Goal: Information Seeking & Learning: Learn about a topic

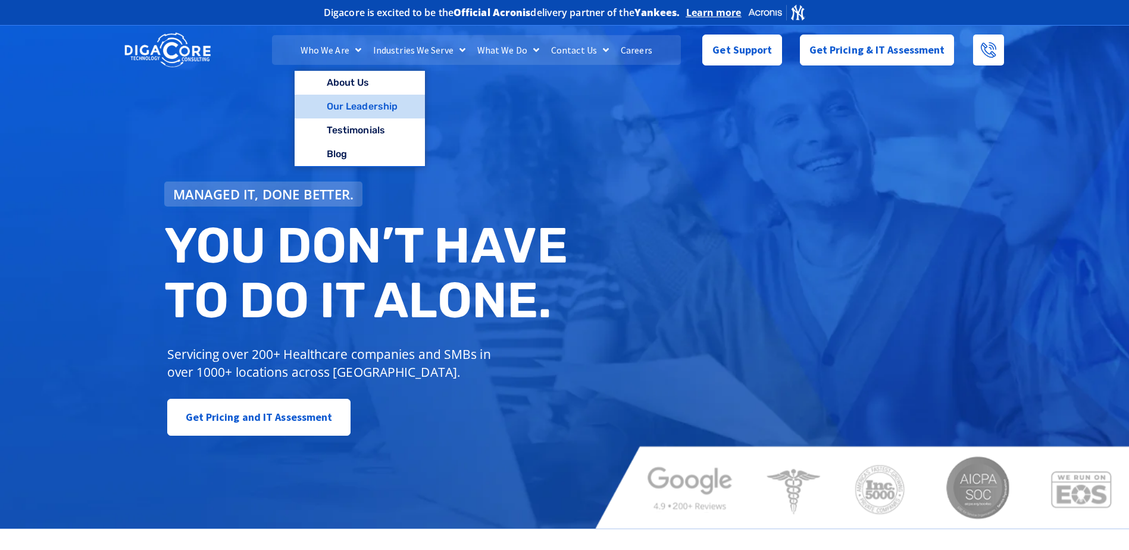
click at [344, 104] on link "Our Leadership" at bounding box center [359, 107] width 130 height 24
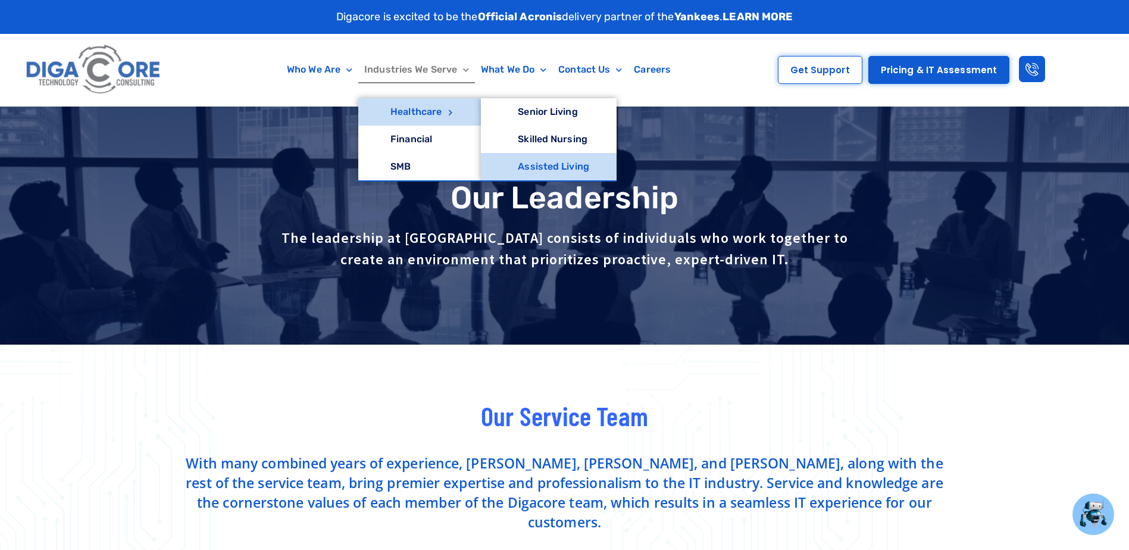
click at [540, 168] on link "Assisted Living" at bounding box center [549, 166] width 136 height 27
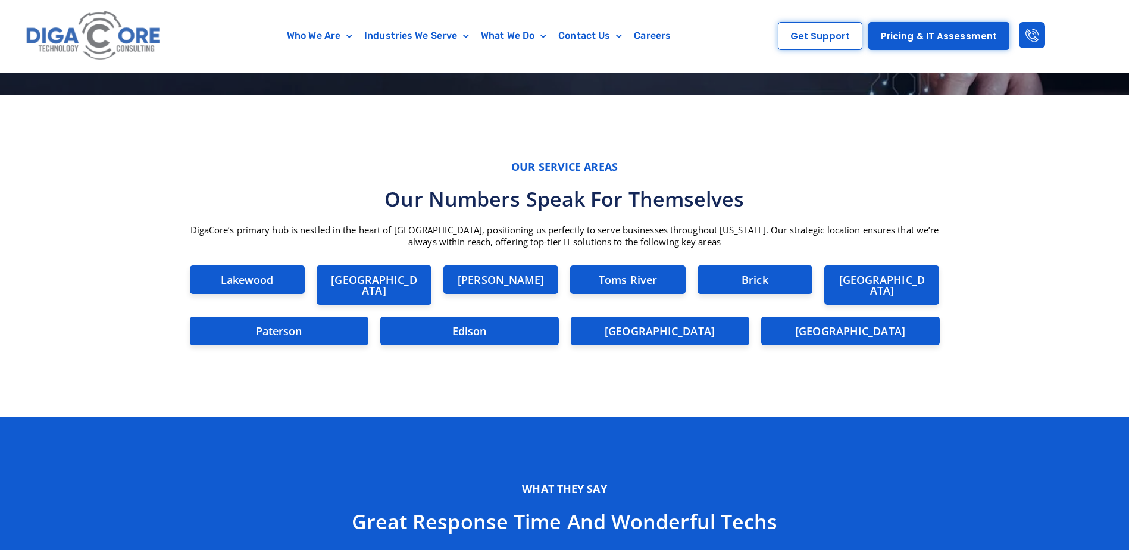
scroll to position [3034, 0]
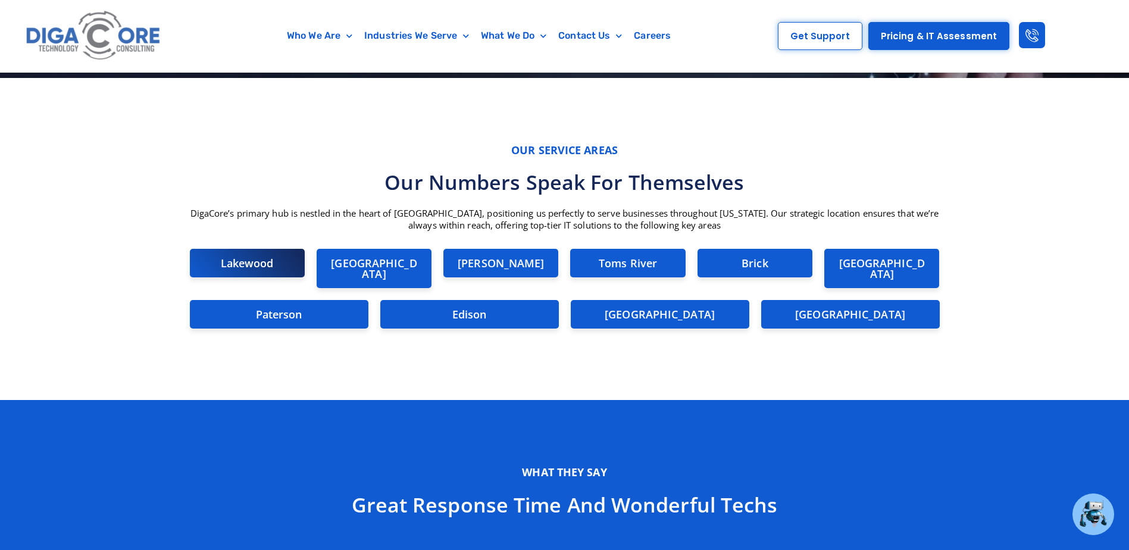
click at [254, 265] on h2 "Lakewood" at bounding box center [247, 263] width 91 height 11
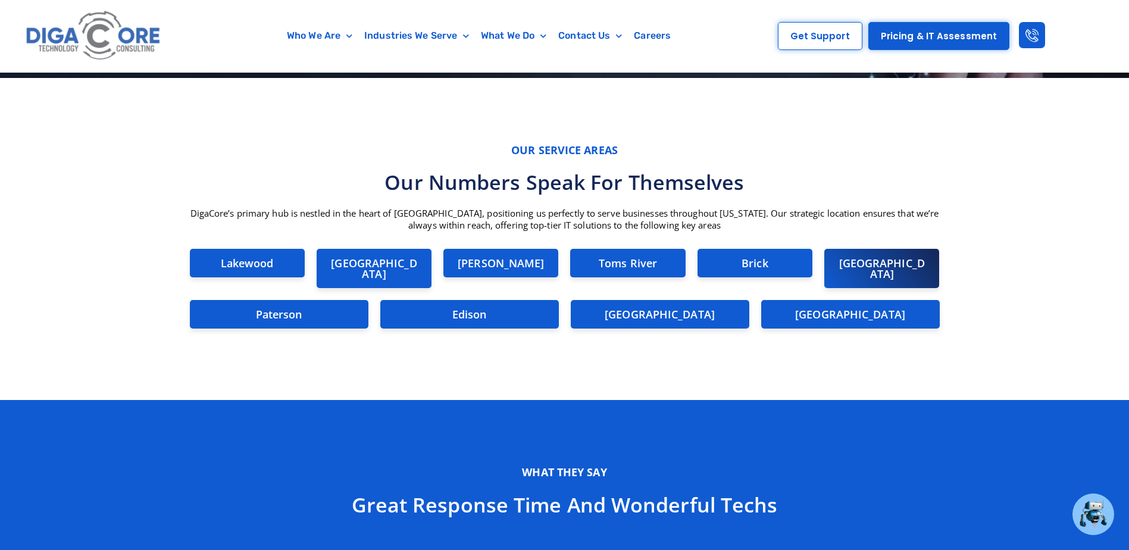
click at [839, 265] on h2 "[GEOGRAPHIC_DATA]" at bounding box center [881, 268] width 91 height 21
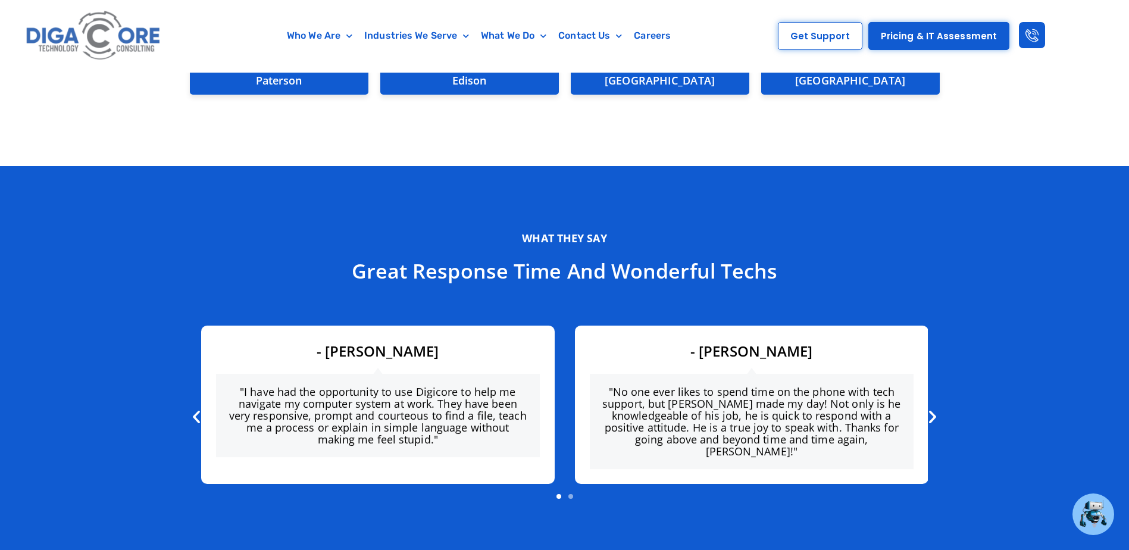
scroll to position [3272, 0]
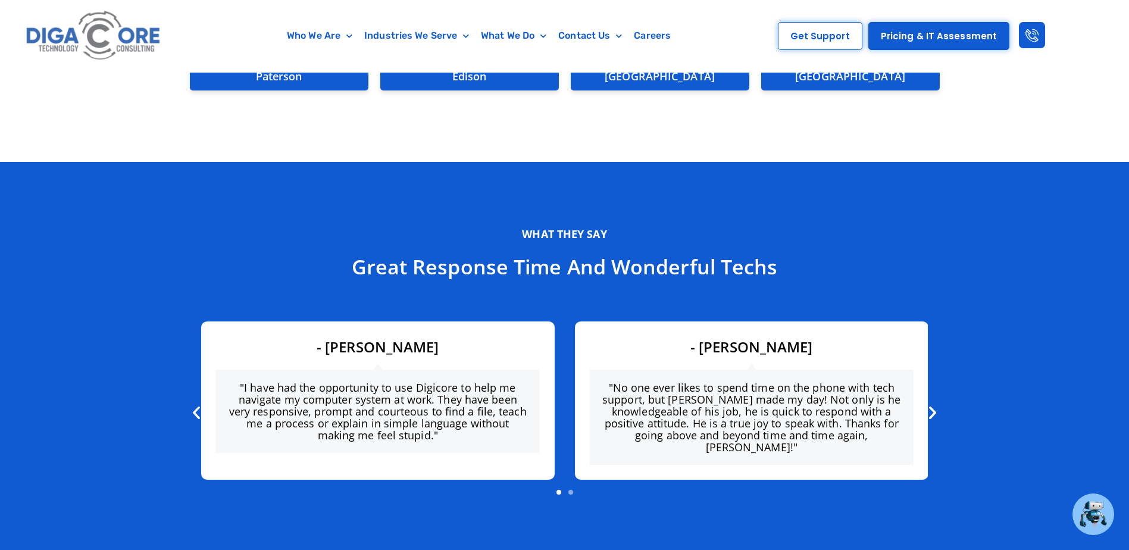
click at [935, 404] on icon "Next slide" at bounding box center [932, 412] width 17 height 17
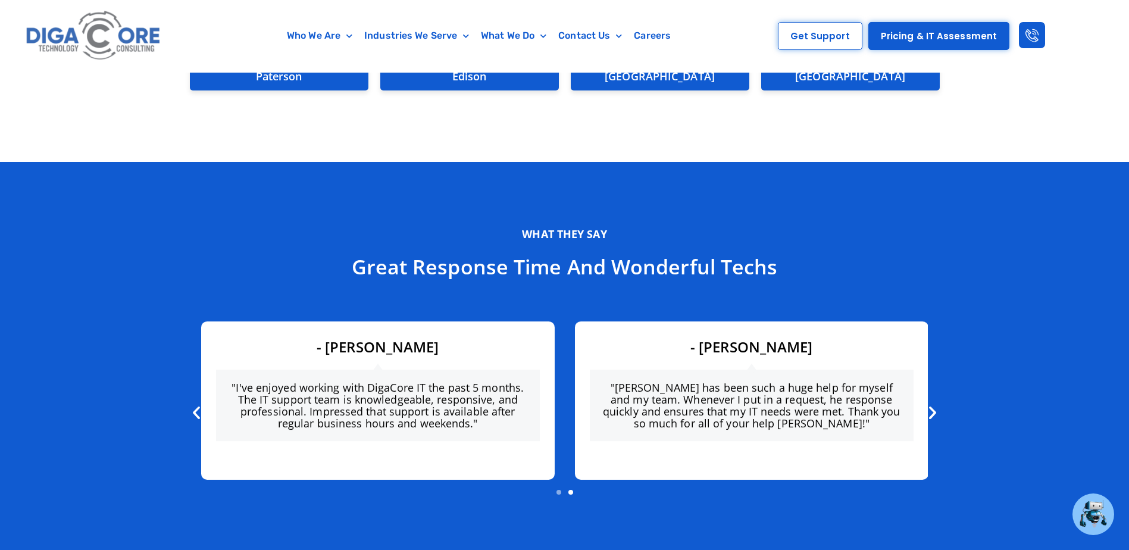
click at [934, 404] on icon "Next slide" at bounding box center [932, 412] width 17 height 17
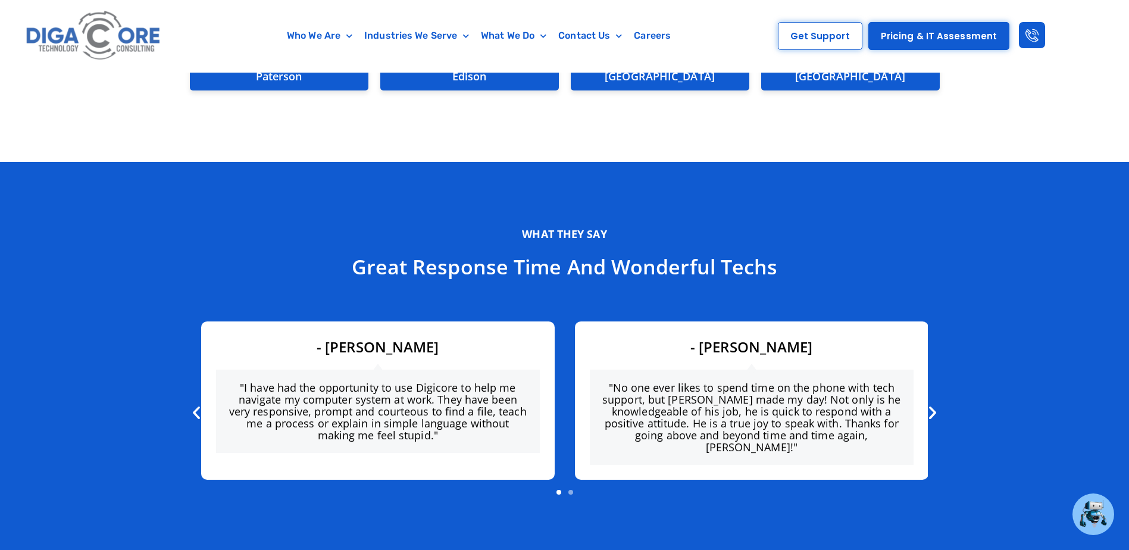
click at [934, 404] on icon "Next slide" at bounding box center [932, 412] width 17 height 17
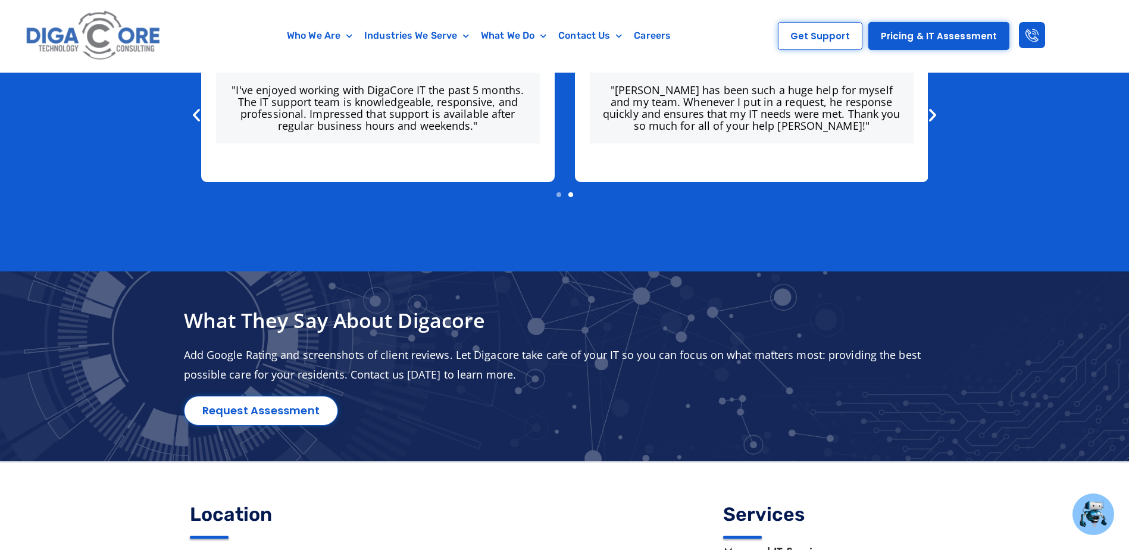
scroll to position [3731, 0]
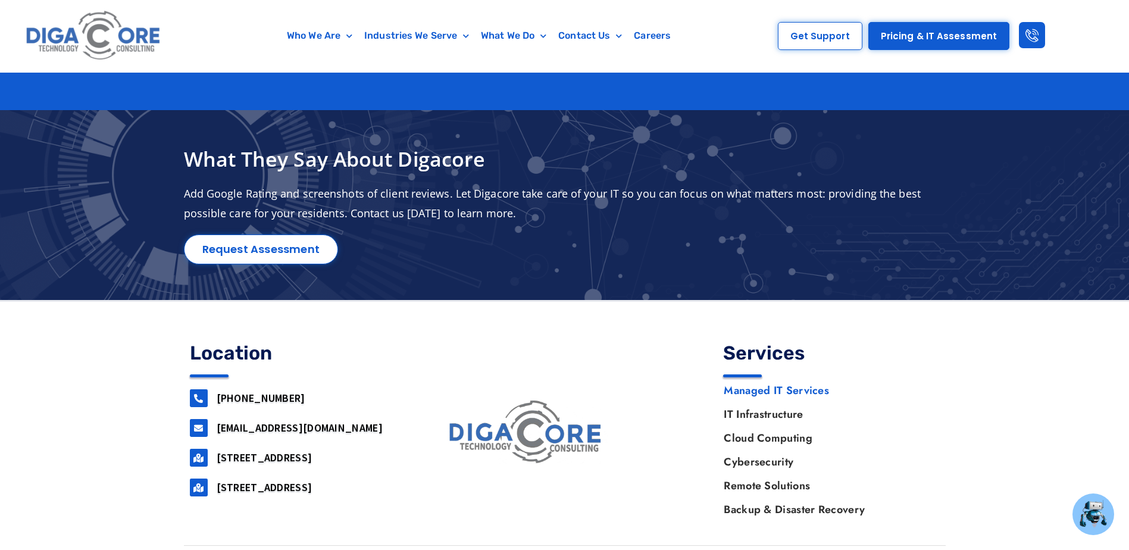
click at [806, 378] on link "Managed IT Services" at bounding box center [825, 390] width 227 height 24
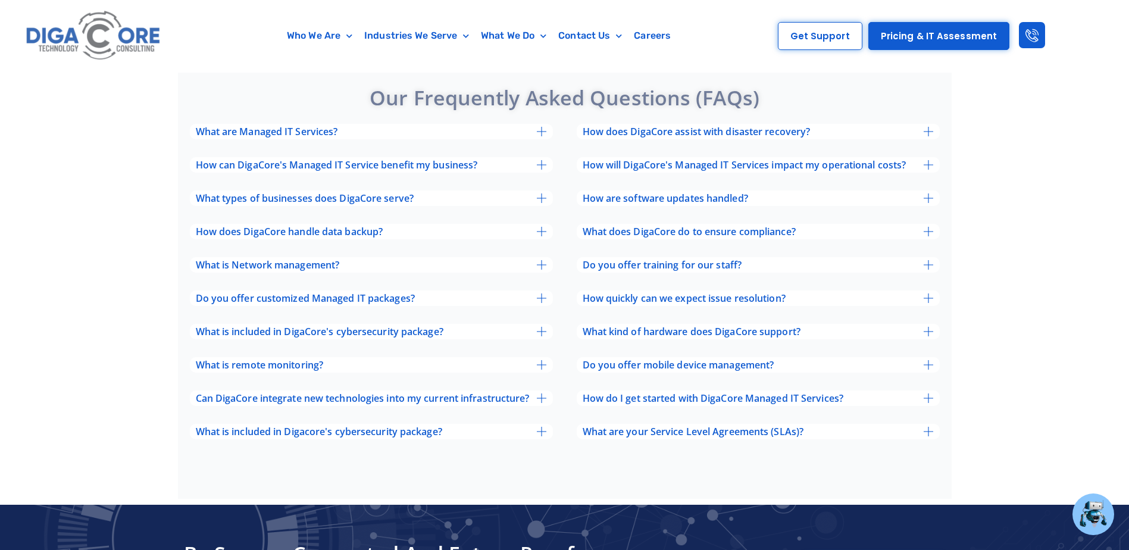
scroll to position [3867, 0]
